Goal: Task Accomplishment & Management: Complete application form

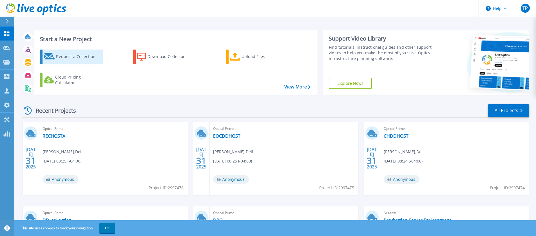
click at [61, 53] on div "Request a Collection" at bounding box center [78, 56] width 45 height 11
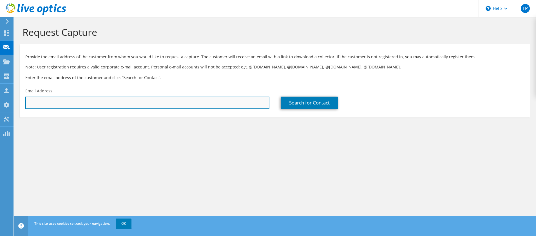
click at [99, 107] on input "text" at bounding box center [147, 103] width 244 height 12
paste input "[EMAIL_ADDRESS][DOMAIN_NAME]"
type input "[EMAIL_ADDRESS][DOMAIN_NAME]"
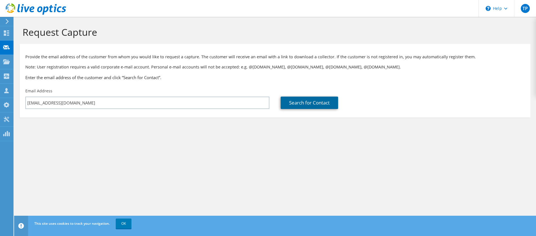
click at [316, 106] on link "Search for Contact" at bounding box center [309, 103] width 57 height 12
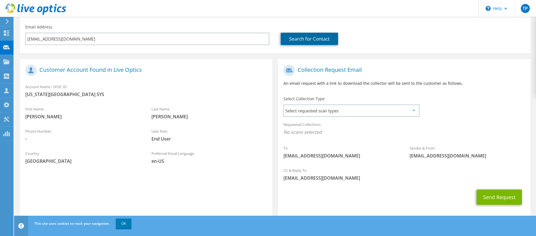
scroll to position [72, 0]
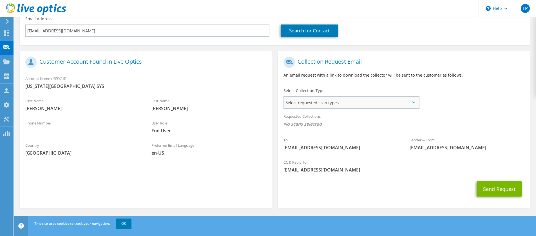
click at [309, 103] on span "Select requested scan types" at bounding box center [351, 102] width 135 height 11
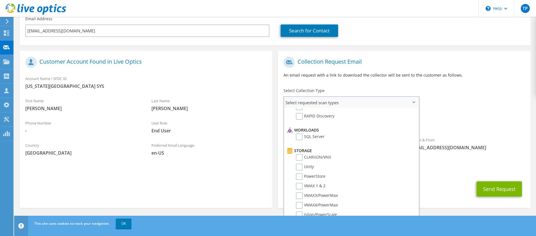
scroll to position [0, 0]
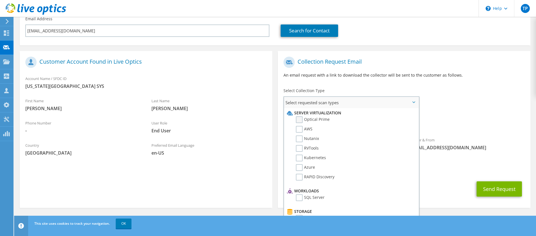
click at [301, 119] on label "Optical Prime" at bounding box center [313, 119] width 34 height 7
click at [0, 0] on input "Optical Prime" at bounding box center [0, 0] width 0 height 0
click at [450, 88] on div "To [EMAIL_ADDRESS][DOMAIN_NAME] Sender & From [EMAIL_ADDRESS][DOMAIN_NAME]" at bounding box center [404, 106] width 253 height 104
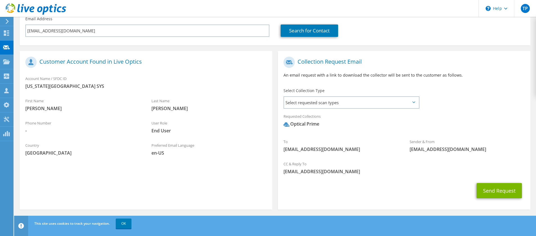
scroll to position [74, 0]
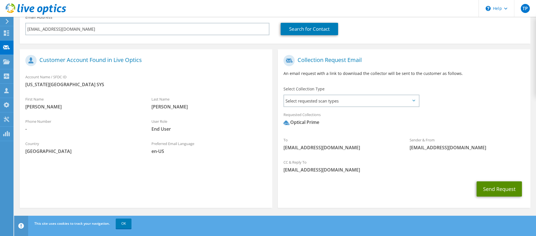
click at [491, 186] on button "Send Request" at bounding box center [499, 188] width 45 height 15
